Goal: Transaction & Acquisition: Purchase product/service

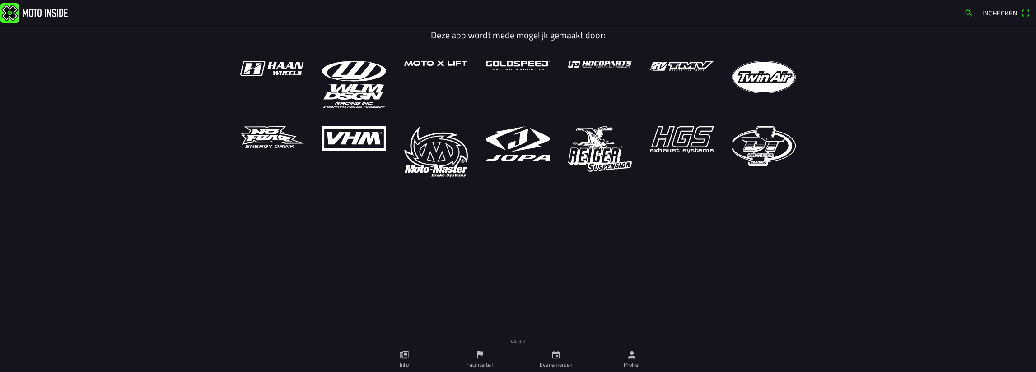
click at [1004, 16] on span "Inchecken" at bounding box center [999, 12] width 35 height 9
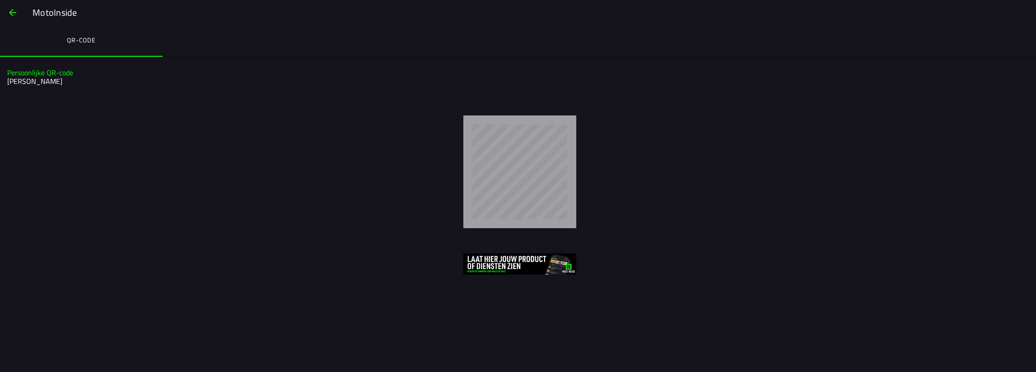
click at [17, 7] on span "button" at bounding box center [12, 13] width 11 height 22
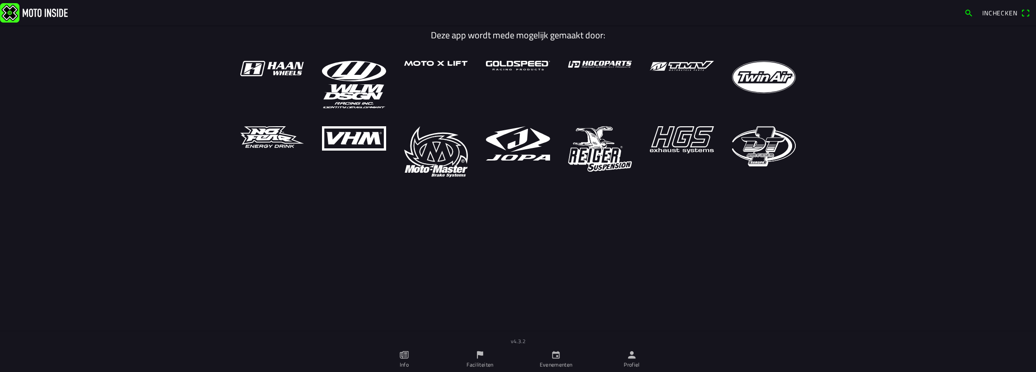
click at [541, 362] on ion-label "Evenementen" at bounding box center [555, 365] width 33 height 8
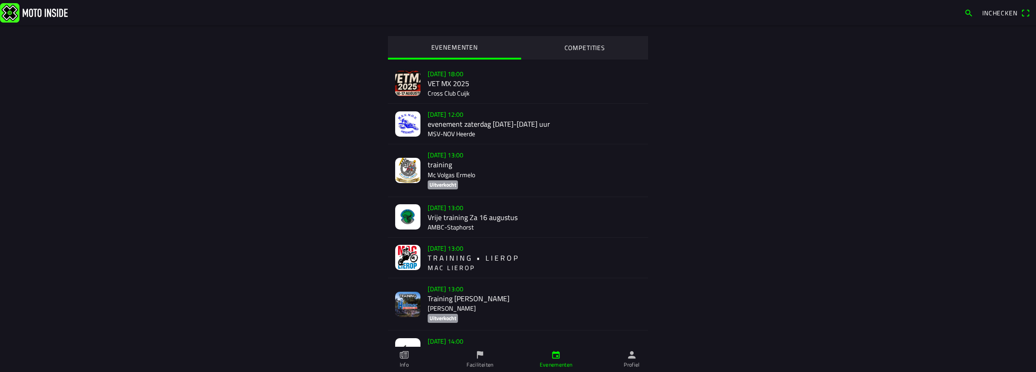
click at [490, 123] on div "za 16 aug. - 12:00 evenement zaterdag 1200-1600 uur MSV-NOV Heerde" at bounding box center [534, 124] width 213 height 40
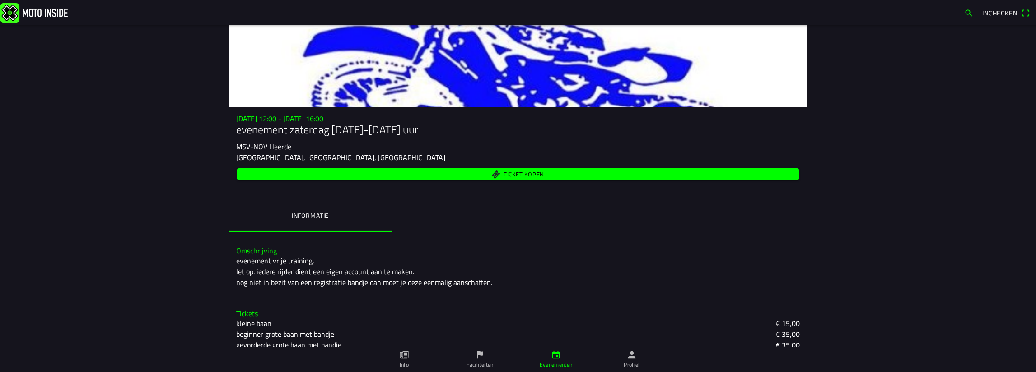
scroll to position [51, 0]
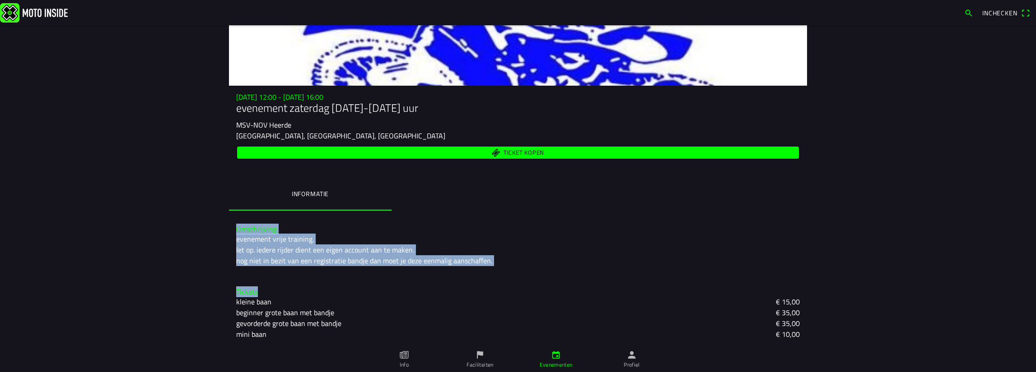
drag, startPoint x: 223, startPoint y: 232, endPoint x: 349, endPoint y: 300, distance: 143.0
click at [349, 300] on main "za 16 aug. - 12:00 - za 16 aug. - 16:00 evenement zaterdag 1200-1600 uur MSV-NO…" at bounding box center [518, 198] width 1036 height 347
click at [349, 297] on div "kleine baan € 15,00" at bounding box center [517, 302] width 563 height 11
click at [190, 232] on ion-backdrop at bounding box center [518, 186] width 1036 height 372
click at [839, 260] on main "za 16 aug. - 12:00 - za 16 aug. - 16:00 evenement zaterdag 1200-1600 uur MSV-NO…" at bounding box center [518, 198] width 1036 height 347
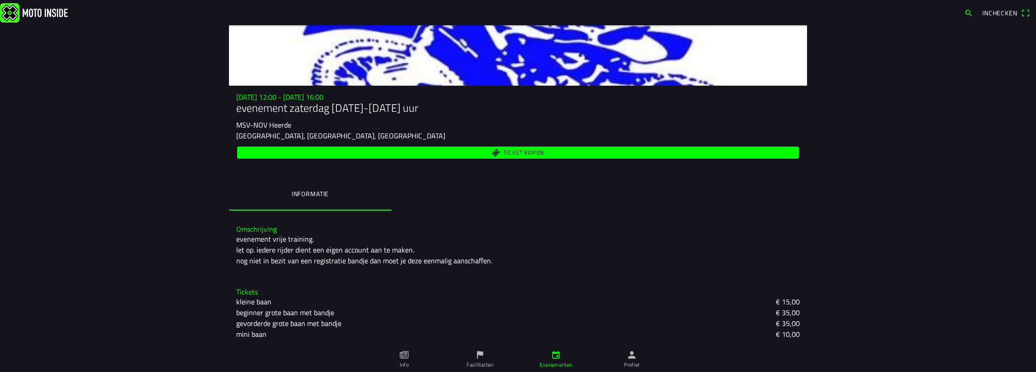
click at [520, 150] on span "Ticket kopen" at bounding box center [523, 153] width 41 height 6
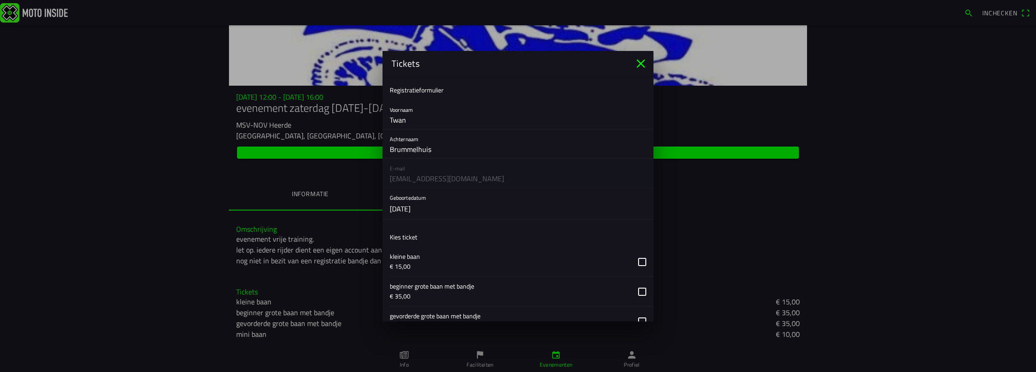
scroll to position [90, 0]
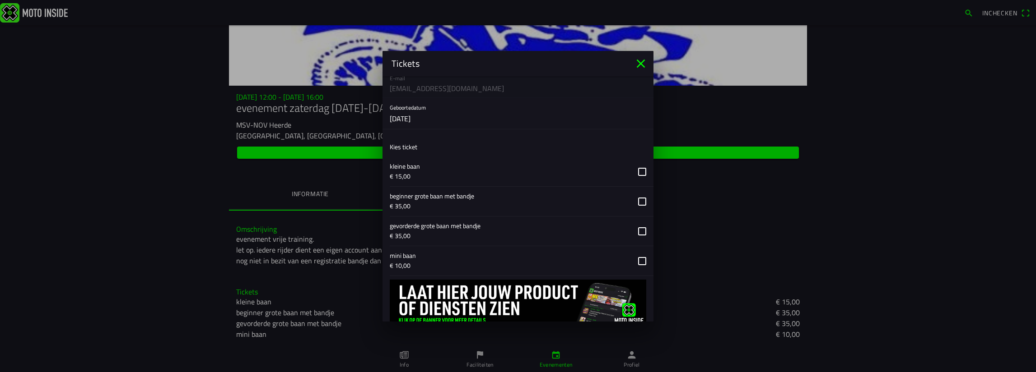
click at [474, 227] on button "button" at bounding box center [522, 231] width 264 height 29
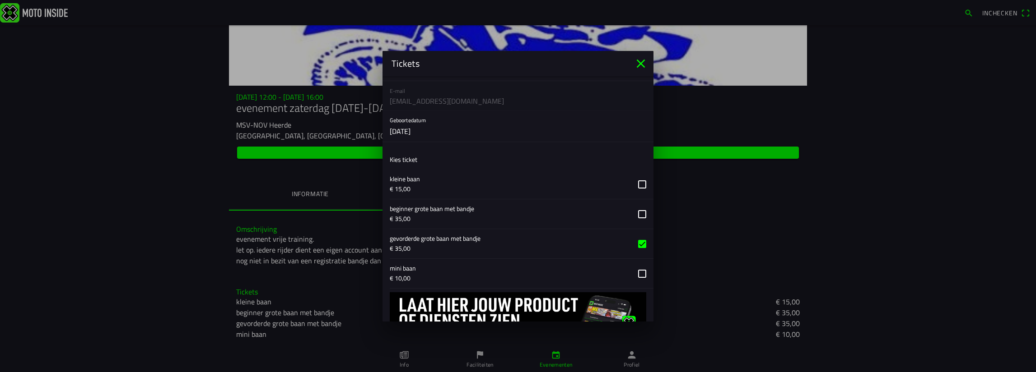
scroll to position [119, 0]
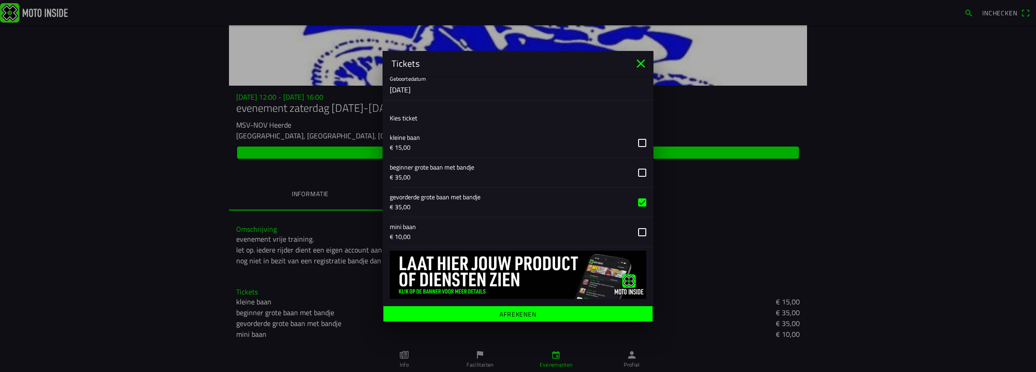
click at [499, 311] on ion-label "Afrekenen" at bounding box center [517, 314] width 37 height 6
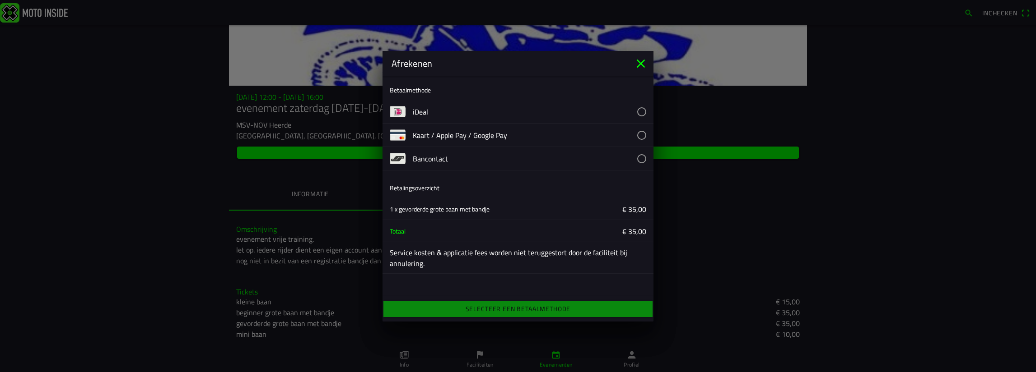
click at [623, 107] on button "button" at bounding box center [533, 111] width 241 height 23
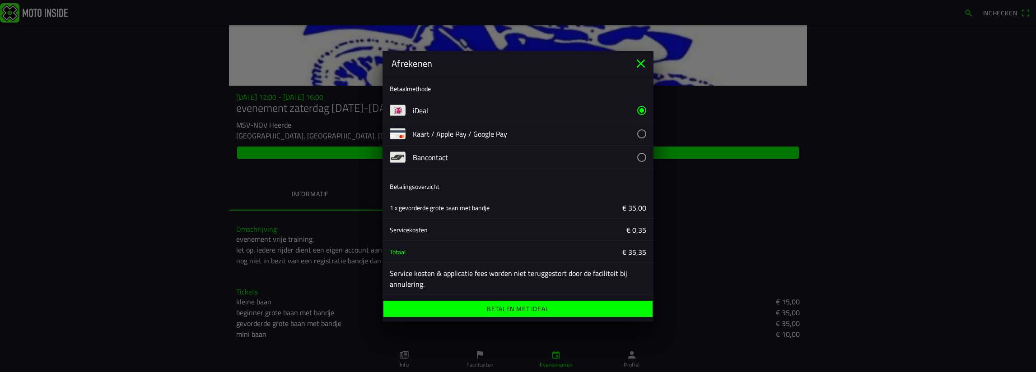
scroll to position [2, 0]
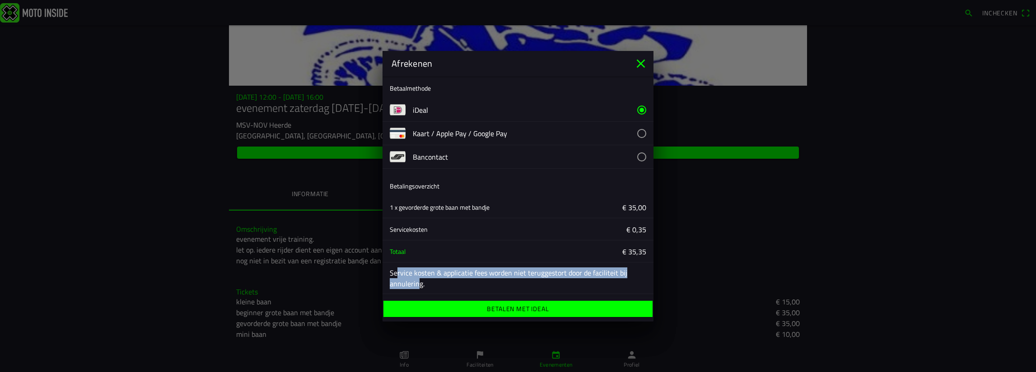
drag, startPoint x: 392, startPoint y: 273, endPoint x: 421, endPoint y: 282, distance: 30.4
click at [417, 282] on ion-label "Service kosten & applicatie fees worden niet teruggestort door de faciliteit bi…" at bounding box center [518, 279] width 256 height 22
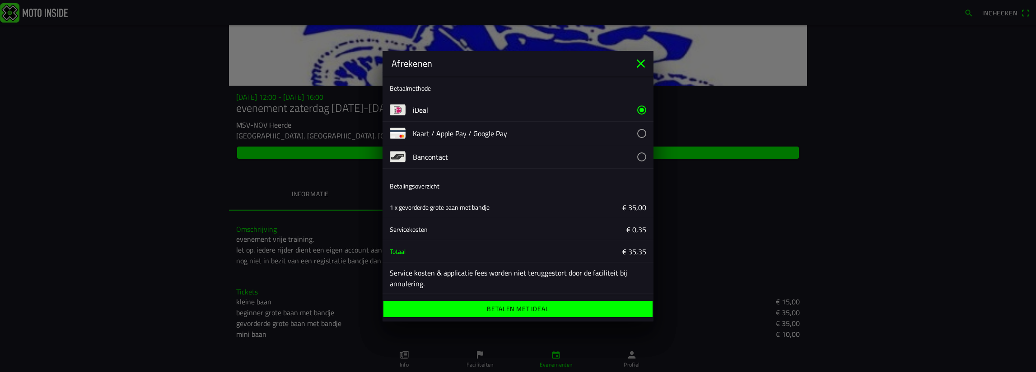
click at [431, 283] on ion-label "Service kosten & applicatie fees worden niet teruggestort door de faciliteit bi…" at bounding box center [518, 279] width 256 height 22
drag, startPoint x: 425, startPoint y: 284, endPoint x: 386, endPoint y: 264, distance: 43.6
click at [385, 266] on div "Service kosten & applicatie fees worden niet teruggestort door de faciliteit bi…" at bounding box center [517, 279] width 271 height 32
click at [395, 268] on ion-label "Service kosten & applicatie fees worden niet teruggestort door de faciliteit bi…" at bounding box center [518, 279] width 256 height 22
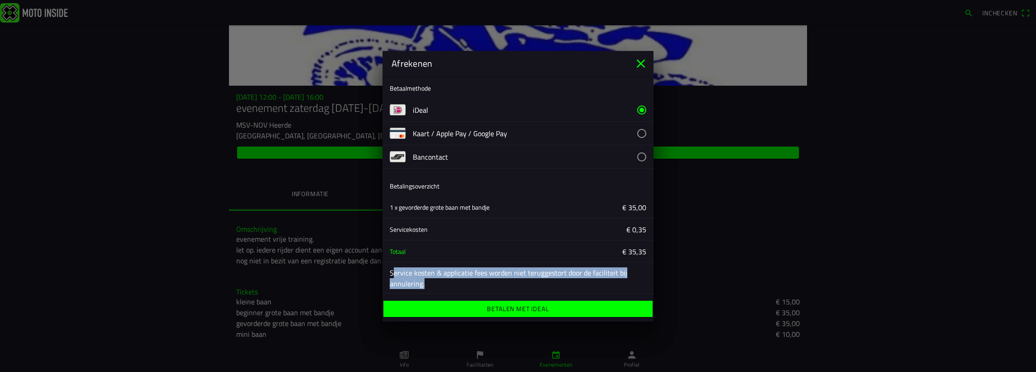
drag, startPoint x: 388, startPoint y: 271, endPoint x: 446, endPoint y: 294, distance: 62.9
click at [446, 297] on div "Afrekenen Betaalmethode iDeal Kaart / Apple Pay / Google Pay Bancontact Betalin…" at bounding box center [517, 186] width 271 height 271
click at [447, 287] on ion-label "Service kosten & applicatie fees worden niet teruggestort door de faciliteit bi…" at bounding box center [518, 279] width 256 height 22
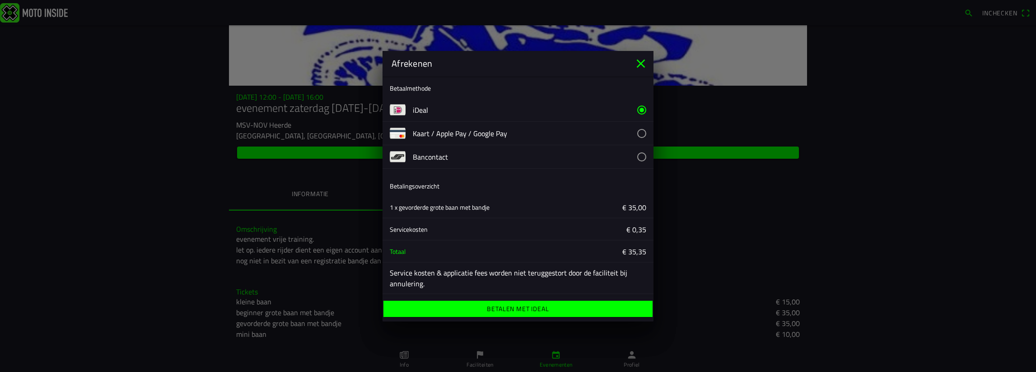
drag, startPoint x: 443, startPoint y: 285, endPoint x: 381, endPoint y: 258, distance: 67.5
click at [377, 256] on ion-modal "Afrekenen Betaalmethode iDeal Kaart / Apple Pay / Google Pay Bancontact Betalin…" at bounding box center [518, 186] width 1036 height 372
click at [431, 277] on ion-label "Service kosten & applicatie fees worden niet teruggestort door de faciliteit bi…" at bounding box center [518, 279] width 256 height 22
drag, startPoint x: 386, startPoint y: 273, endPoint x: 427, endPoint y: 284, distance: 42.2
click at [427, 284] on div "Service kosten & applicatie fees worden niet teruggestort door de faciliteit bi…" at bounding box center [517, 279] width 271 height 32
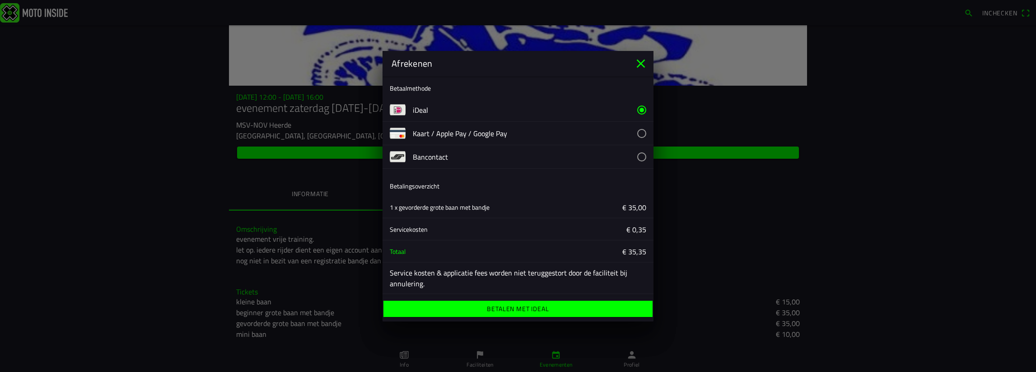
click at [428, 283] on ion-label "Service kosten & applicatie fees worden niet teruggestort door de faciliteit bi…" at bounding box center [518, 279] width 256 height 22
drag, startPoint x: 401, startPoint y: 203, endPoint x: 504, endPoint y: 226, distance: 105.5
click at [476, 218] on div "1 x gevorderde grote baan met bandje € 35,00 Servicekosten € 0,35 Totaal € 35,35" at bounding box center [517, 229] width 271 height 66
click at [503, 211] on div "1 x gevorderde grote baan met bandje" at bounding box center [450, 207] width 121 height 22
click at [500, 208] on div "1 x gevorderde grote baan met bandje" at bounding box center [450, 207] width 121 height 22
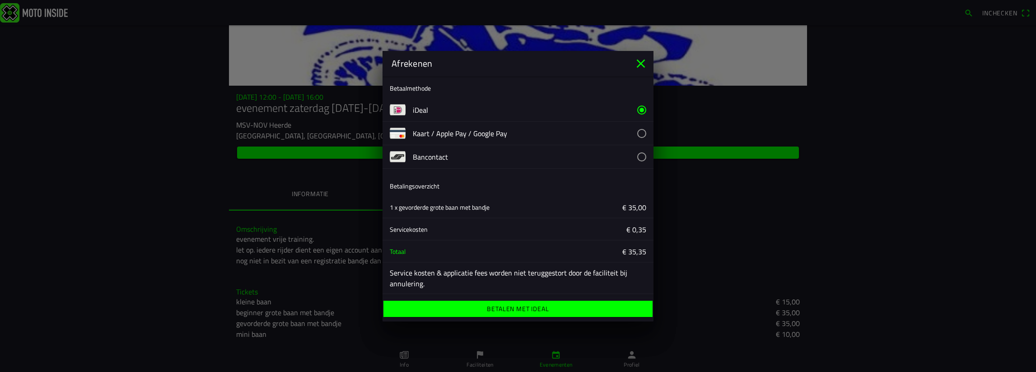
drag, startPoint x: 382, startPoint y: 273, endPoint x: 439, endPoint y: 283, distance: 58.2
click at [439, 283] on div "Afrekenen Betaalmethode iDeal Kaart / Apple Pay / Google Pay Bancontact Betalin…" at bounding box center [517, 186] width 271 height 271
click at [440, 284] on ion-label "Service kosten & applicatie fees worden niet teruggestort door de faciliteit bi…" at bounding box center [518, 279] width 256 height 22
drag, startPoint x: 433, startPoint y: 287, endPoint x: 392, endPoint y: 260, distance: 49.6
click at [392, 260] on ion-list "Betalingsoverzicht 1 x gevorderde grote baan met bandje € 35,00 Servicekosten €…" at bounding box center [517, 235] width 271 height 126
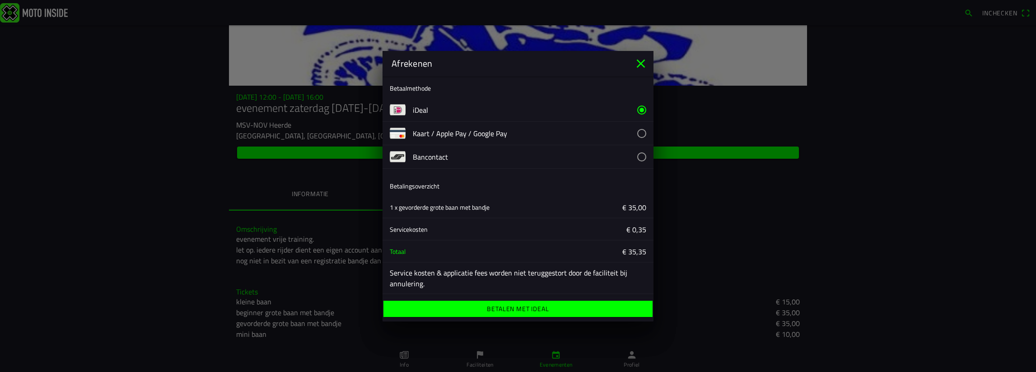
click at [416, 284] on ion-label "Service kosten & applicatie fees worden niet teruggestort door de faciliteit bi…" at bounding box center [518, 279] width 256 height 22
drag, startPoint x: 388, startPoint y: 272, endPoint x: 440, endPoint y: 284, distance: 52.8
click at [440, 284] on div "Service kosten & applicatie fees worden niet teruggestort door de faciliteit bi…" at bounding box center [517, 279] width 271 height 32
click at [440, 284] on ion-label "Service kosten & applicatie fees worden niet teruggestort door de faciliteit bi…" at bounding box center [518, 279] width 256 height 22
drag, startPoint x: 427, startPoint y: 285, endPoint x: 384, endPoint y: 275, distance: 44.5
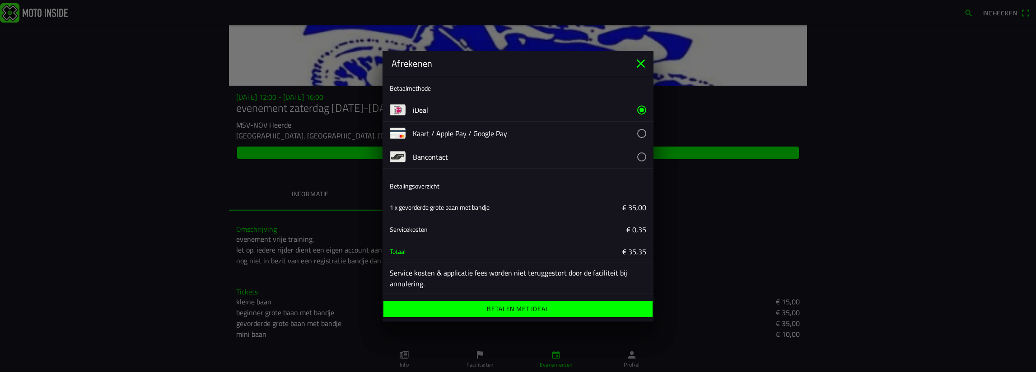
click at [384, 275] on div "Service kosten & applicatie fees worden niet teruggestort door de faciliteit bi…" at bounding box center [517, 279] width 271 height 32
click at [427, 277] on ion-label "Service kosten & applicatie fees worden niet teruggestort door de faciliteit bi…" at bounding box center [518, 279] width 256 height 22
click at [432, 271] on ion-label "Service kosten & applicatie fees worden niet teruggestort door de faciliteit bi…" at bounding box center [518, 279] width 256 height 22
click at [440, 287] on ion-label "Service kosten & applicatie fees worden niet teruggestort door de faciliteit bi…" at bounding box center [518, 279] width 256 height 22
drag, startPoint x: 440, startPoint y: 287, endPoint x: 354, endPoint y: 264, distance: 88.8
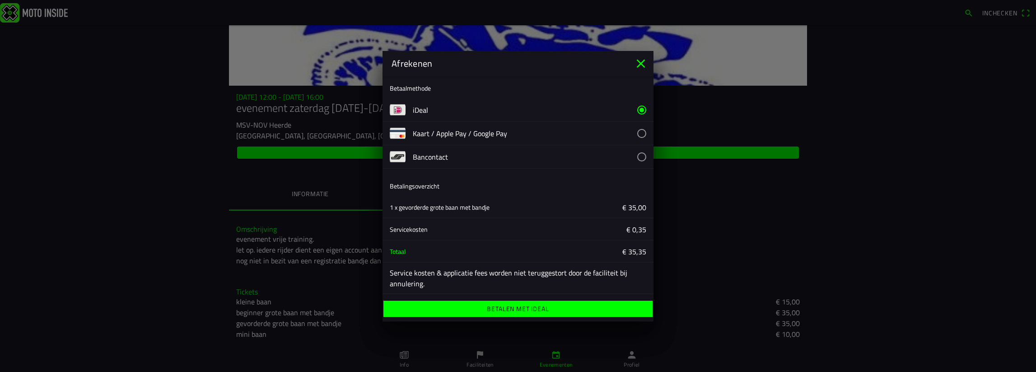
click at [351, 264] on ion-modal "Afrekenen Betaalmethode iDeal Kaart / Apple Pay / Google Pay Bancontact Betalin…" at bounding box center [518, 186] width 1036 height 372
click at [448, 274] on ion-label "Service kosten & applicatie fees worden niet teruggestort door de faciliteit bi…" at bounding box center [518, 279] width 256 height 22
click at [451, 281] on ion-label "Service kosten & applicatie fees worden niet teruggestort door de faciliteit bi…" at bounding box center [518, 279] width 256 height 22
click at [471, 282] on ion-label "Service kosten & applicatie fees worden niet teruggestort door de faciliteit bi…" at bounding box center [518, 279] width 256 height 22
click at [469, 271] on ion-label "Service kosten & applicatie fees worden niet teruggestort door de faciliteit bi…" at bounding box center [518, 279] width 256 height 22
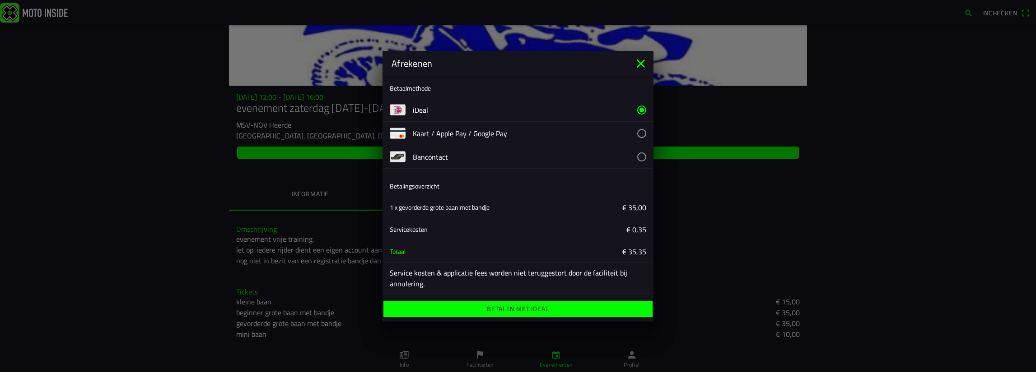
click at [578, 55] on div "Afrekenen" at bounding box center [517, 63] width 271 height 25
click at [523, 307] on ion-label "Betalen met iDeal" at bounding box center [518, 309] width 62 height 6
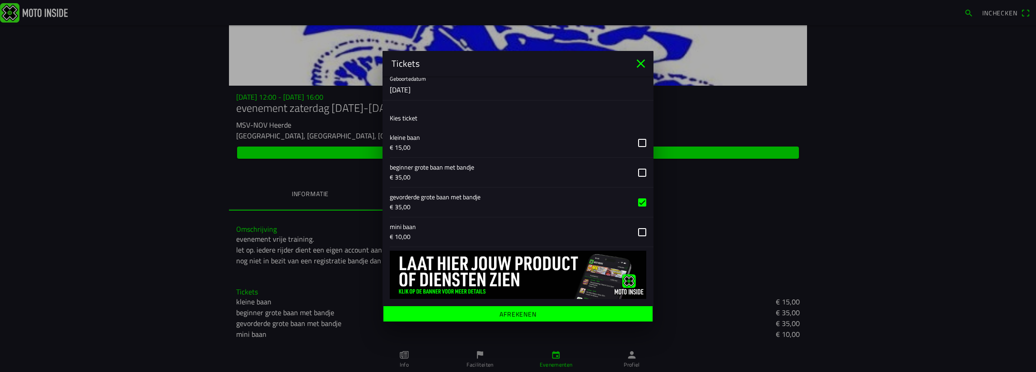
click at [511, 311] on ion-label "Afrekenen" at bounding box center [517, 314] width 37 height 6
